Goal: Information Seeking & Learning: Learn about a topic

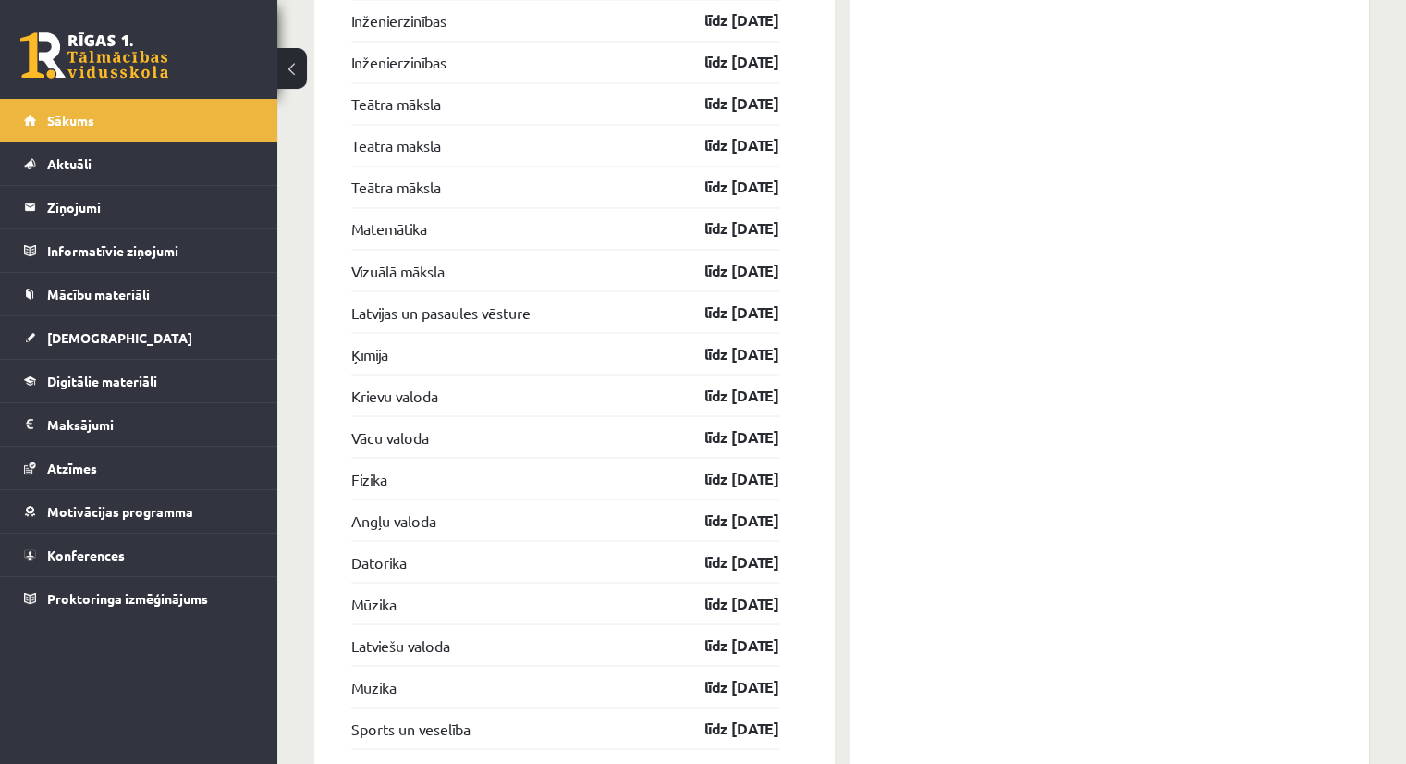
scroll to position [3300, 0]
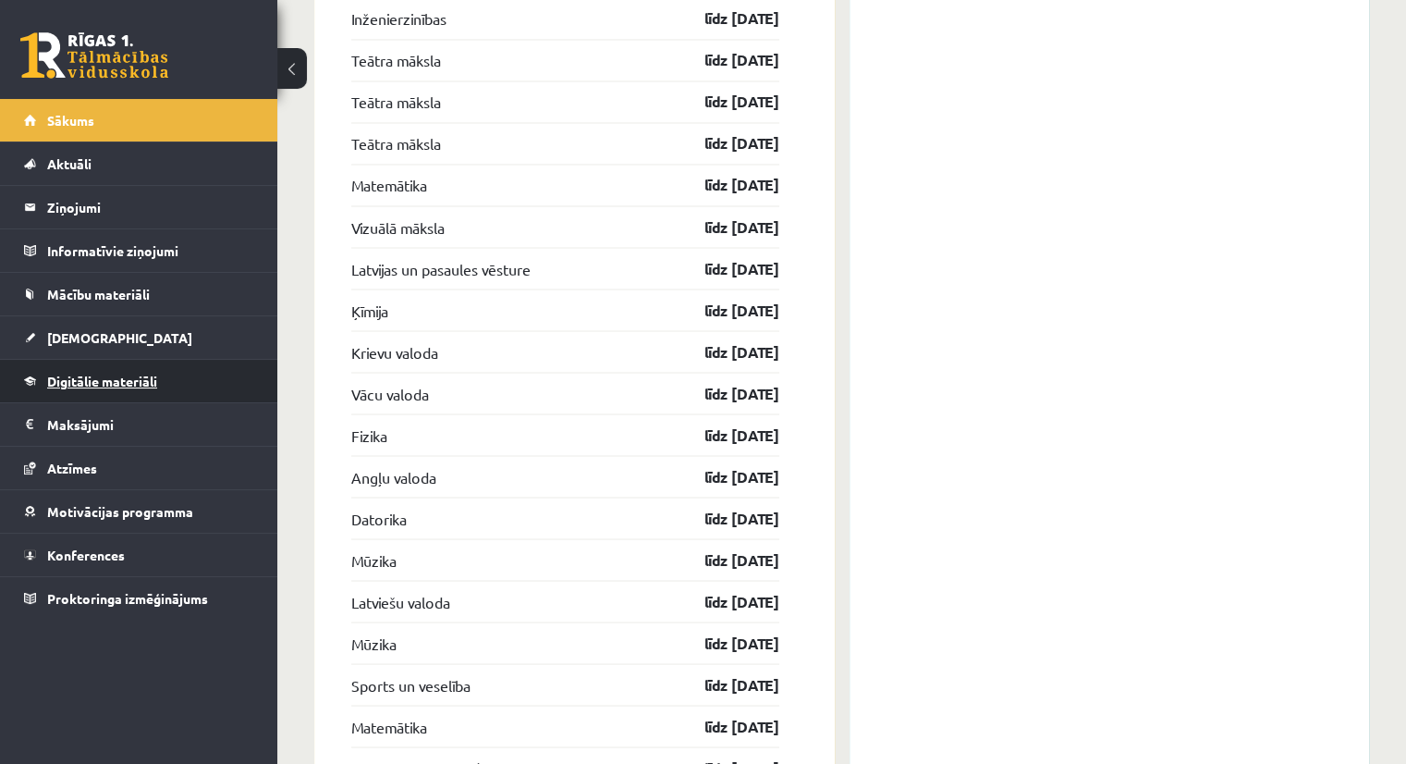
click at [81, 381] on span "Digitālie materiāli" at bounding box center [102, 381] width 110 height 17
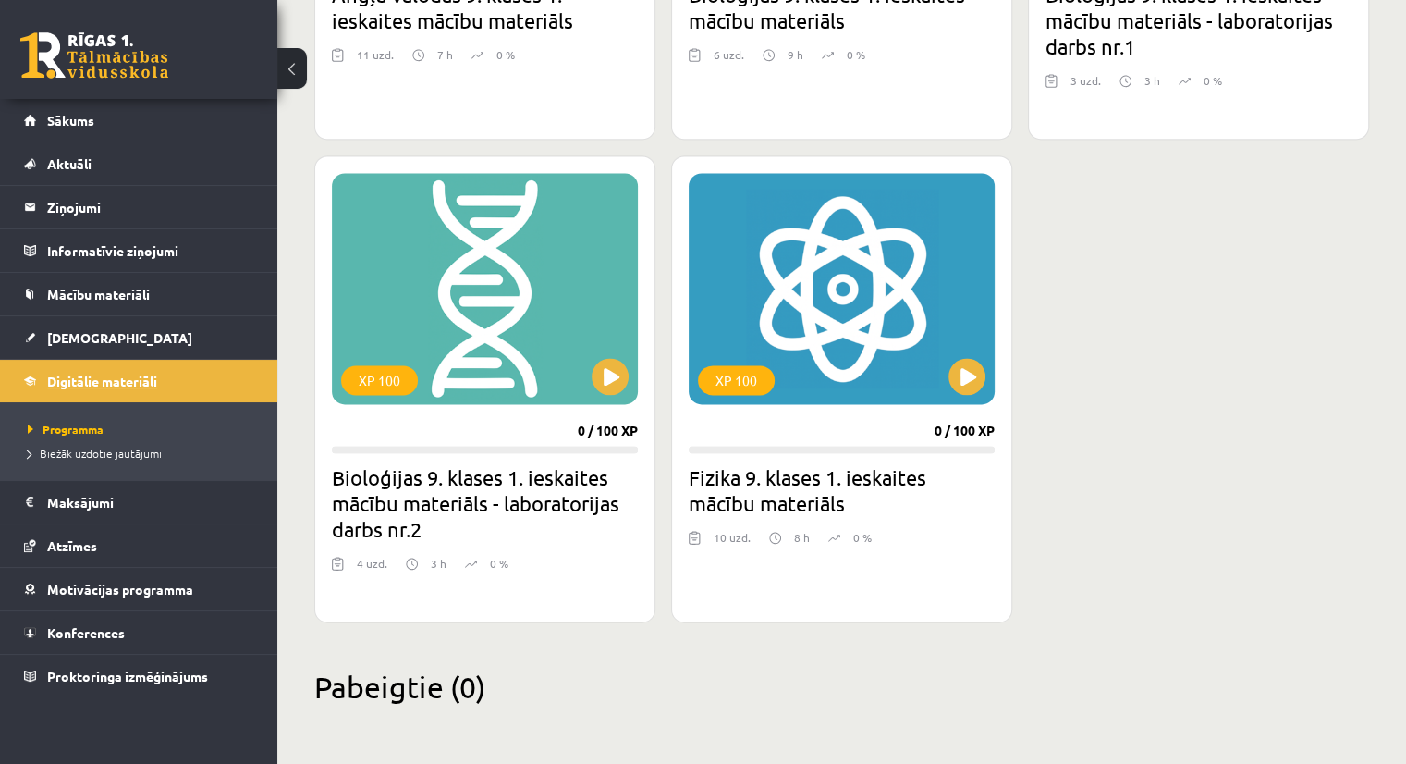
scroll to position [2481, 0]
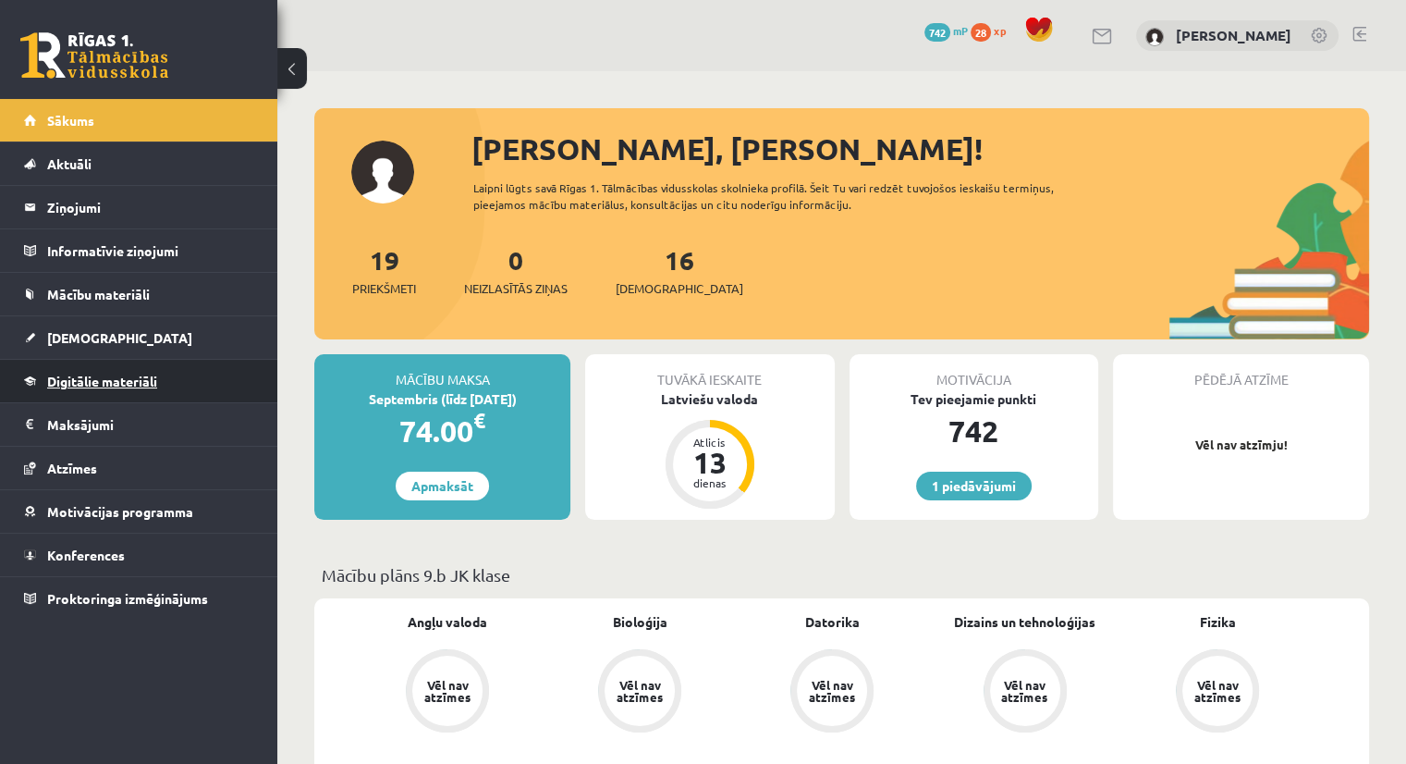
click at [116, 373] on span "Digitālie materiāli" at bounding box center [102, 381] width 110 height 17
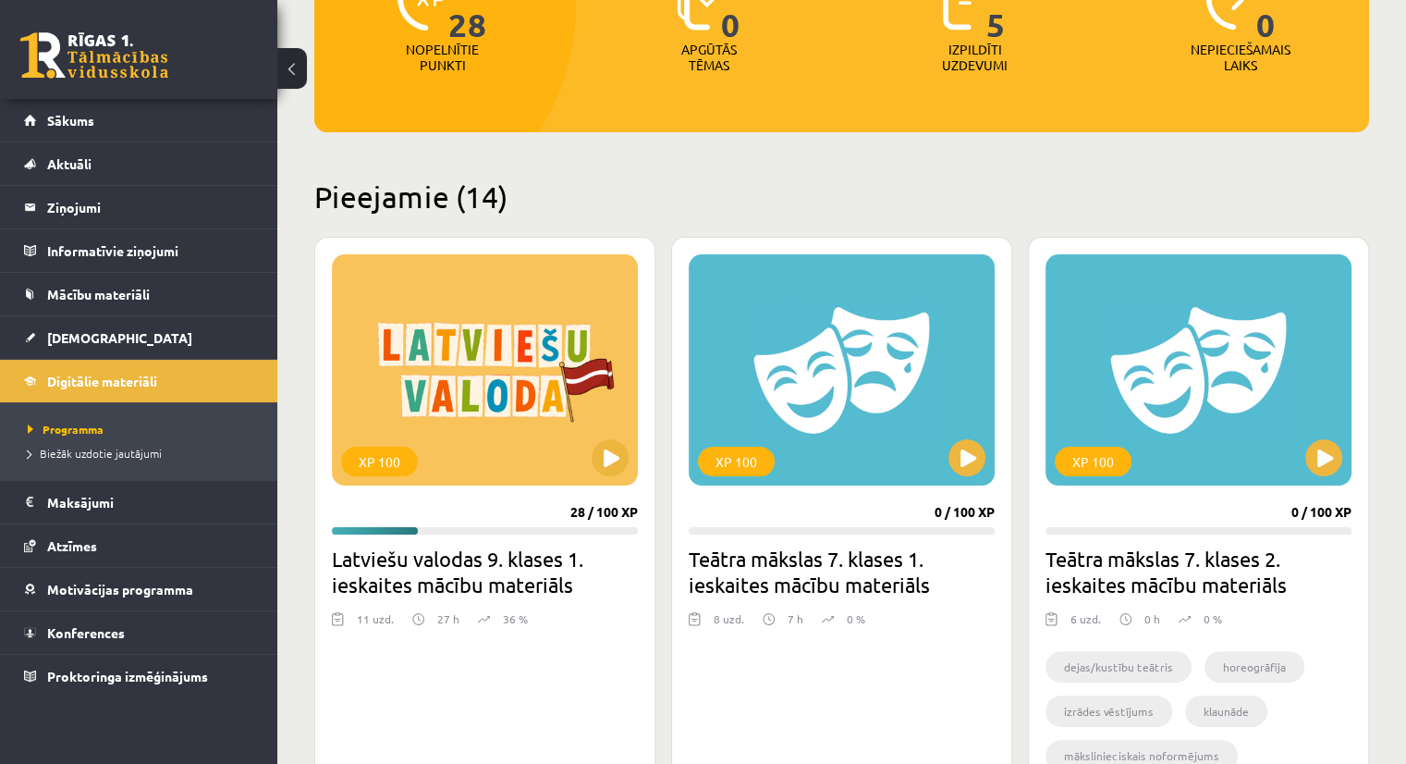
scroll to position [291, 0]
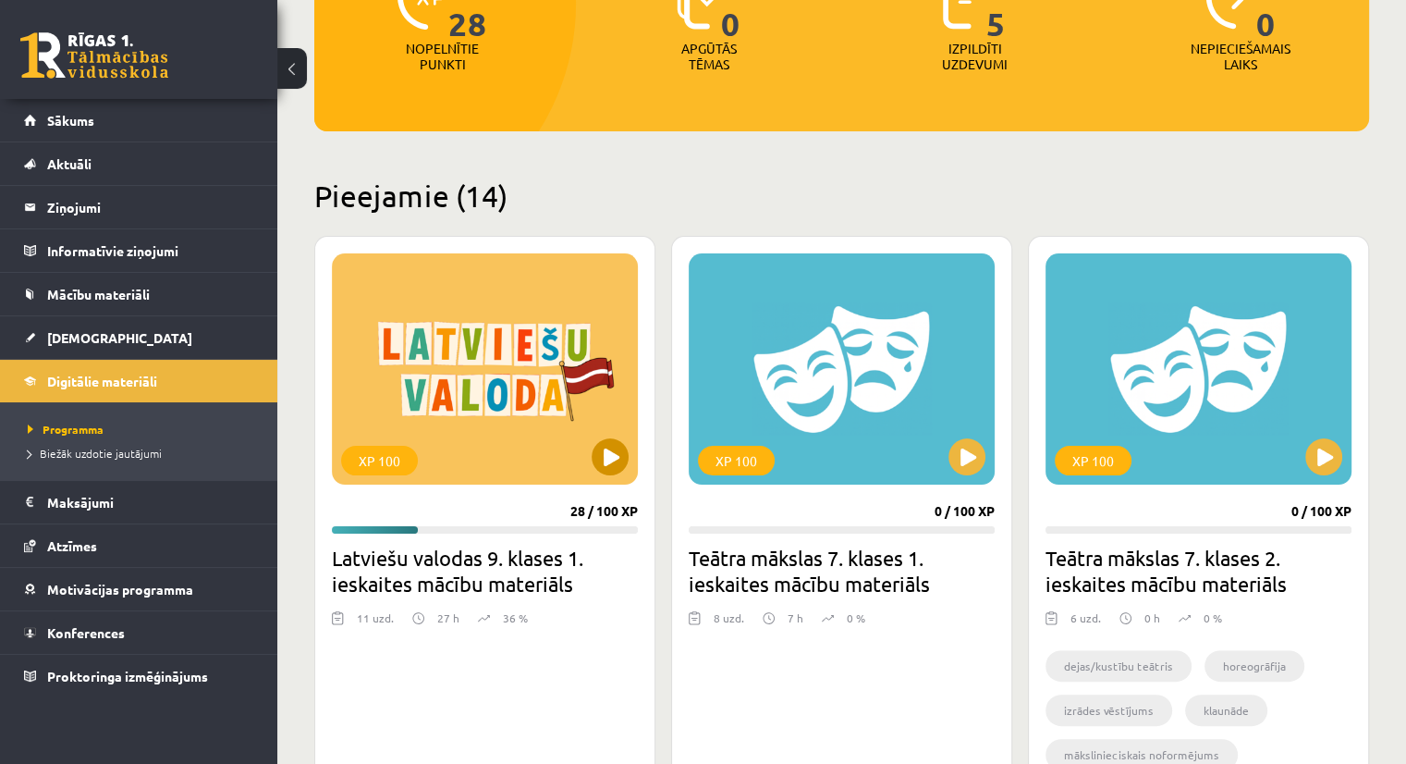
click at [471, 374] on div "XP 100" at bounding box center [485, 368] width 306 height 231
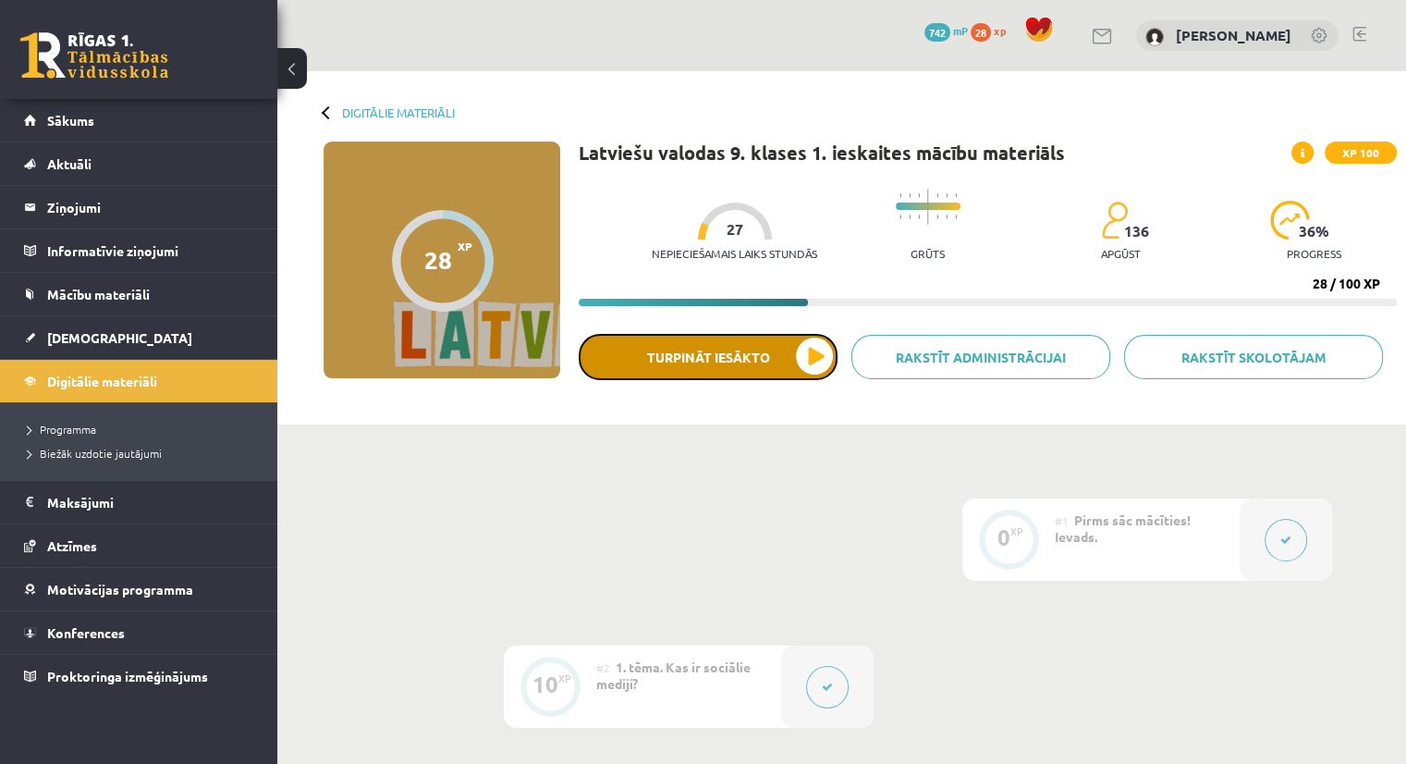
click at [698, 363] on button "Turpināt iesākto" at bounding box center [708, 357] width 259 height 46
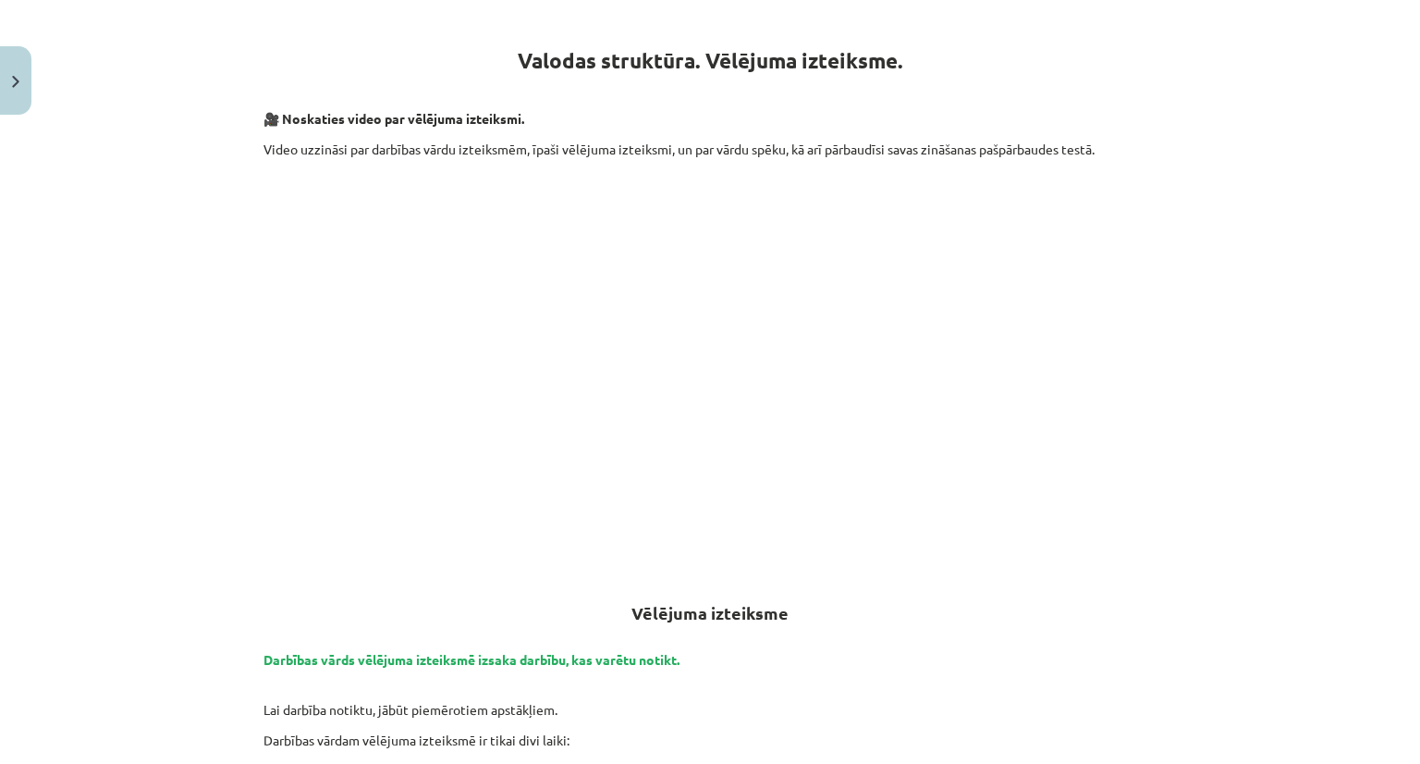
scroll to position [322, 0]
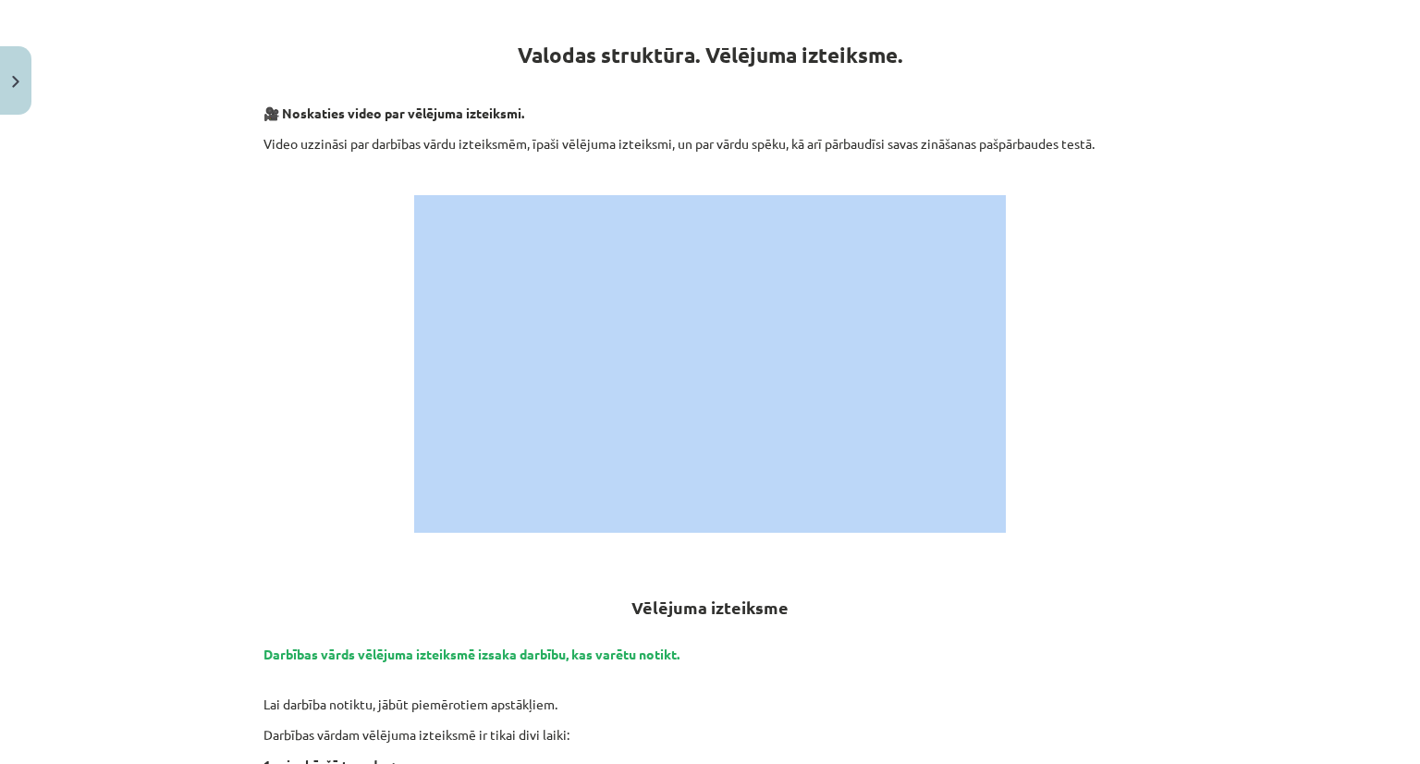
drag, startPoint x: 801, startPoint y: 179, endPoint x: 1046, endPoint y: 213, distance: 246.3
drag, startPoint x: 1046, startPoint y: 213, endPoint x: 1040, endPoint y: 182, distance: 31.0
click at [1040, 182] on p at bounding box center [709, 174] width 893 height 19
click at [1044, 305] on p at bounding box center [709, 363] width 893 height 337
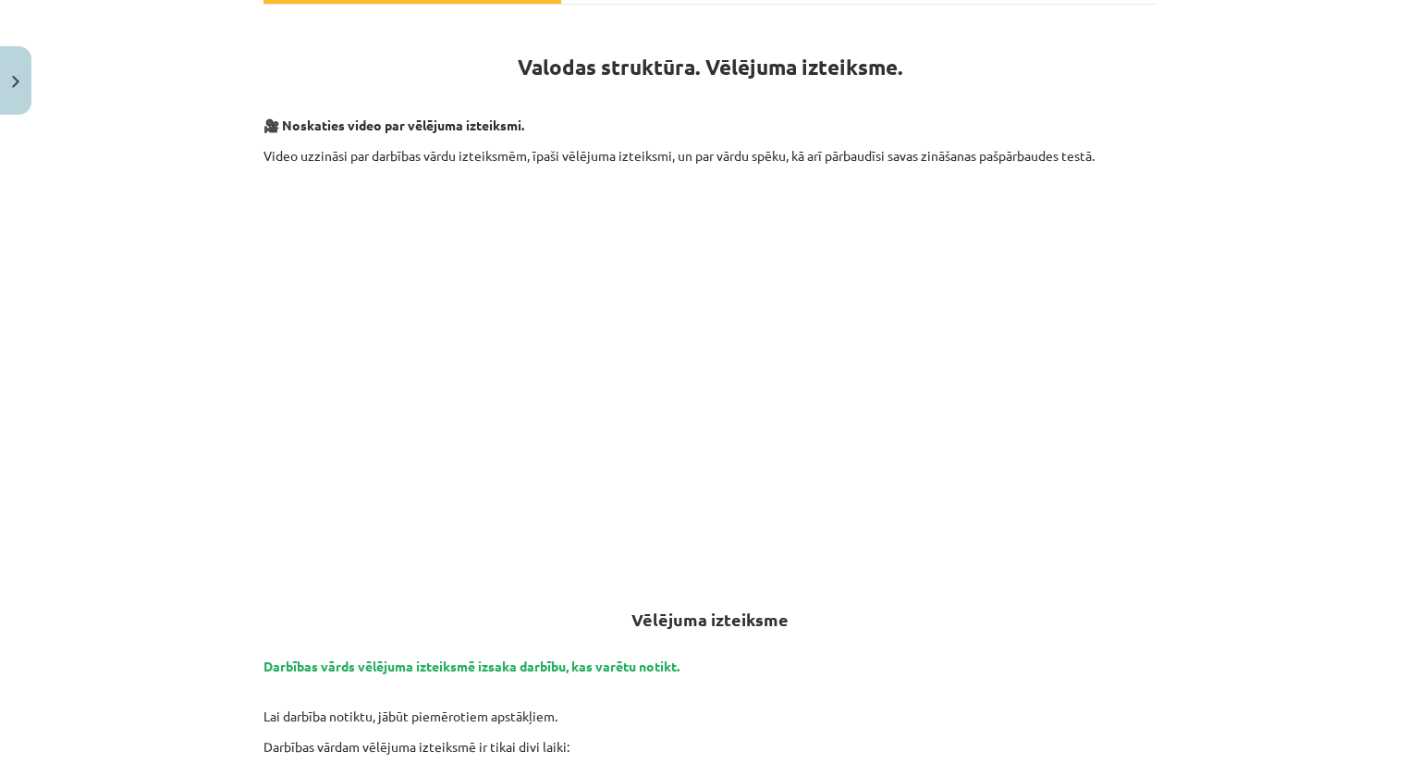
scroll to position [299, 0]
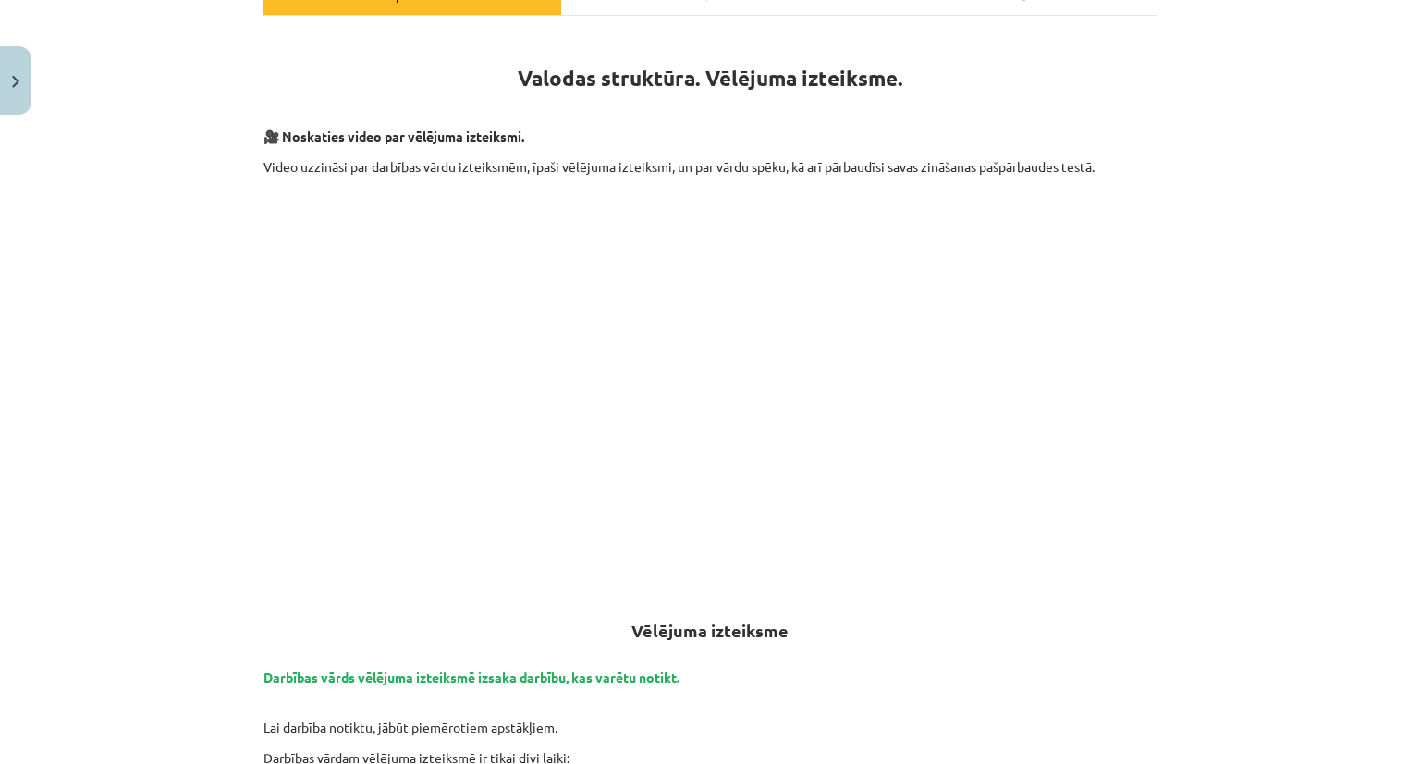
click at [1048, 373] on p at bounding box center [709, 386] width 893 height 337
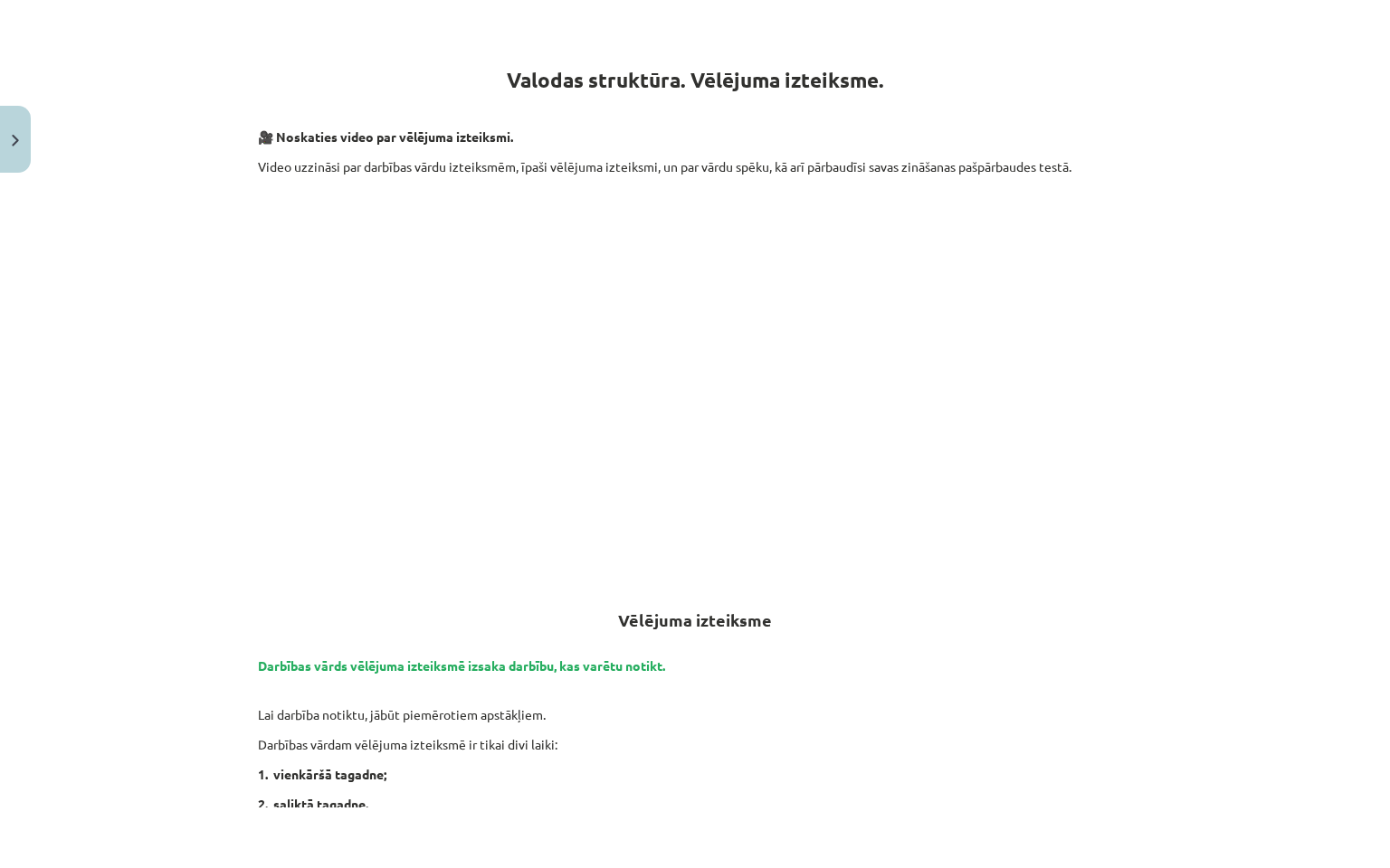
scroll to position [390, 0]
